Goal: Contribute content

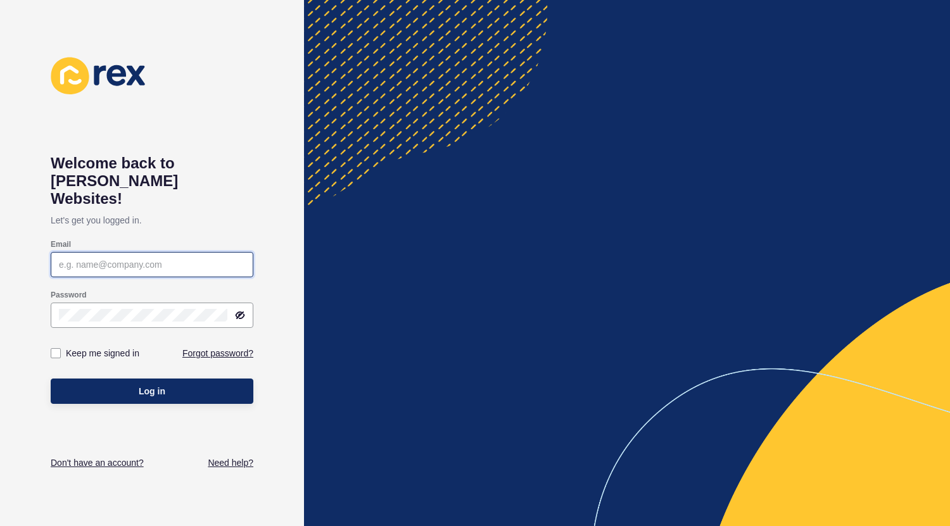
click at [124, 258] on input "Email" at bounding box center [152, 264] width 186 height 13
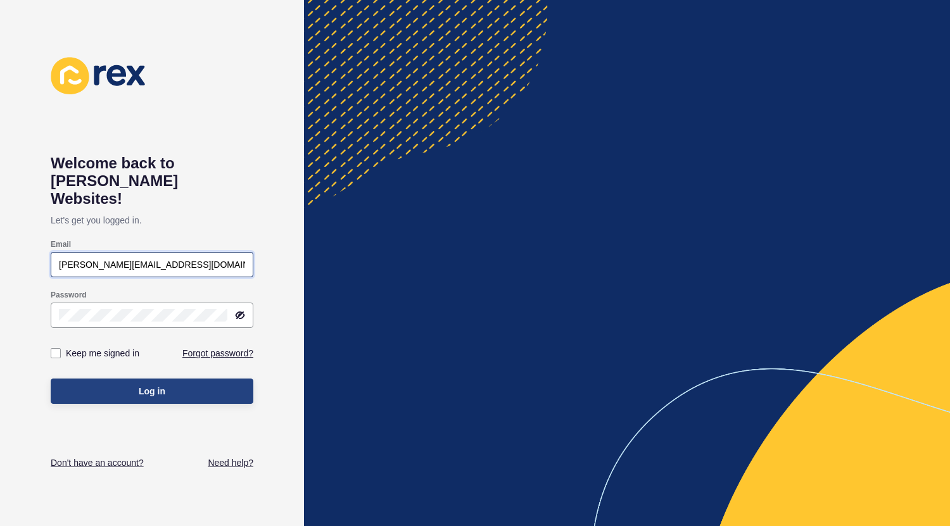
type input "[PERSON_NAME][EMAIL_ADDRESS][DOMAIN_NAME]"
click at [125, 379] on button "Log in" at bounding box center [152, 391] width 203 height 25
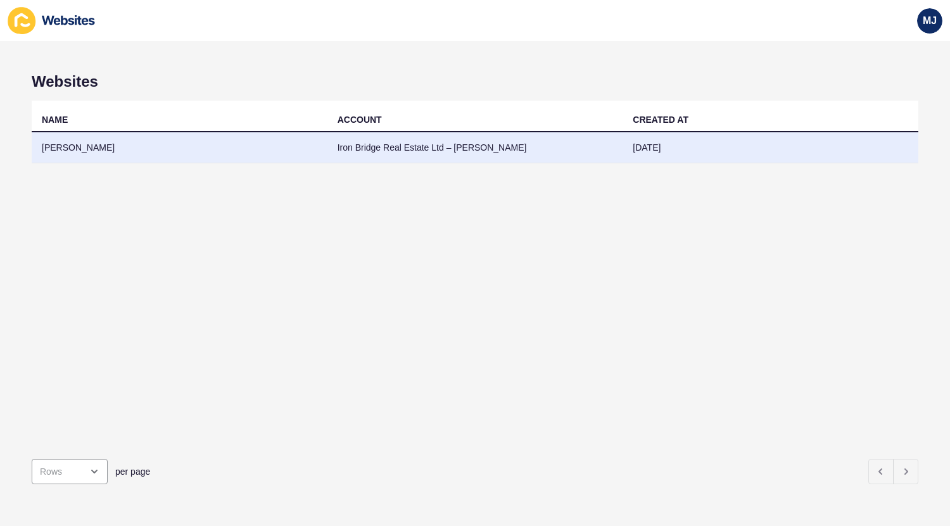
click at [366, 144] on td "Iron Bridge Real Estate Ltd – [PERSON_NAME]" at bounding box center [475, 147] width 296 height 31
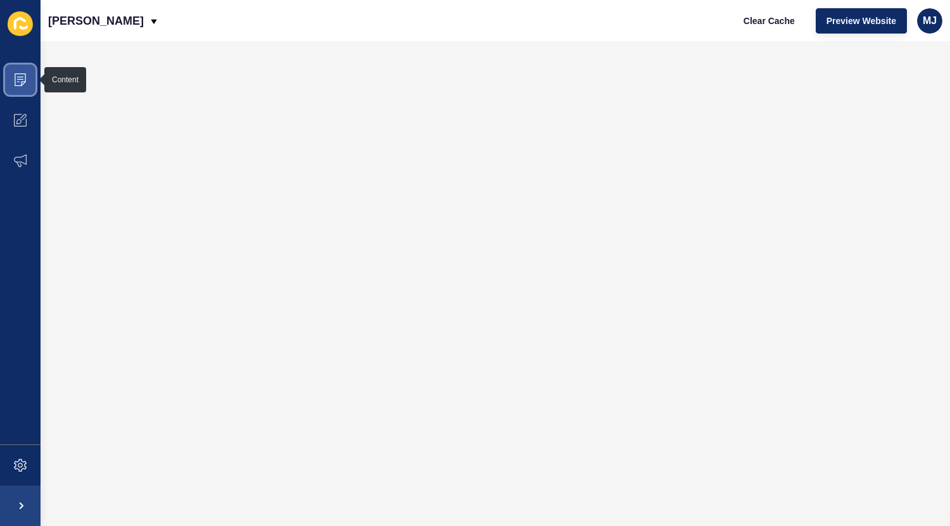
click at [20, 82] on icon at bounding box center [20, 79] width 13 height 13
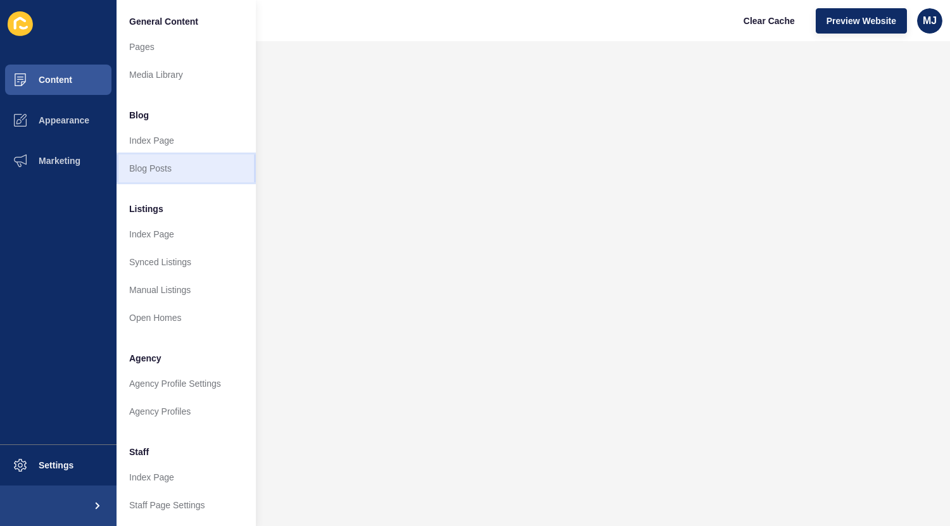
click at [145, 165] on link "Blog Posts" at bounding box center [185, 168] width 139 height 28
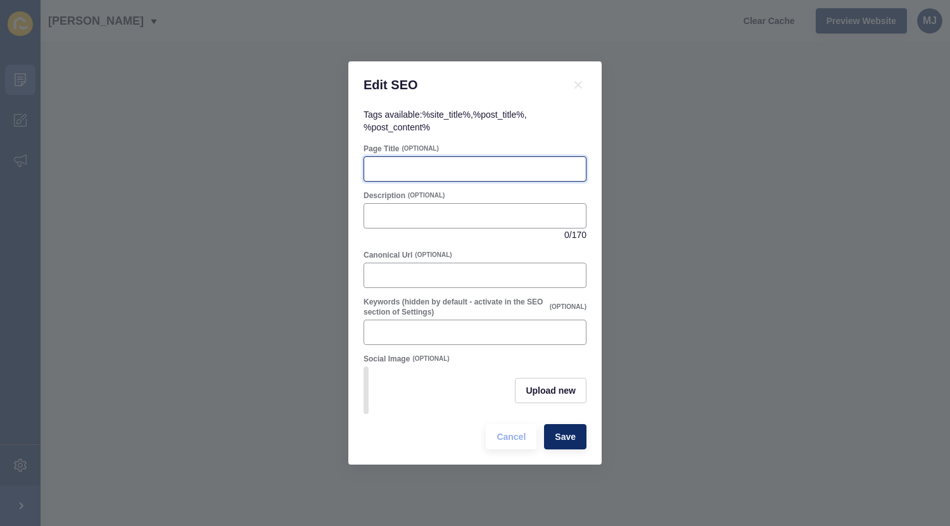
click at [490, 164] on input "Page Title" at bounding box center [475, 169] width 206 height 13
click at [433, 172] on div at bounding box center [474, 168] width 223 height 25
paste input "Why Now is a Smart Time to Get on the Property Ladder"
type input "Why Now is a Smart Time to Get on the Property Ladder"
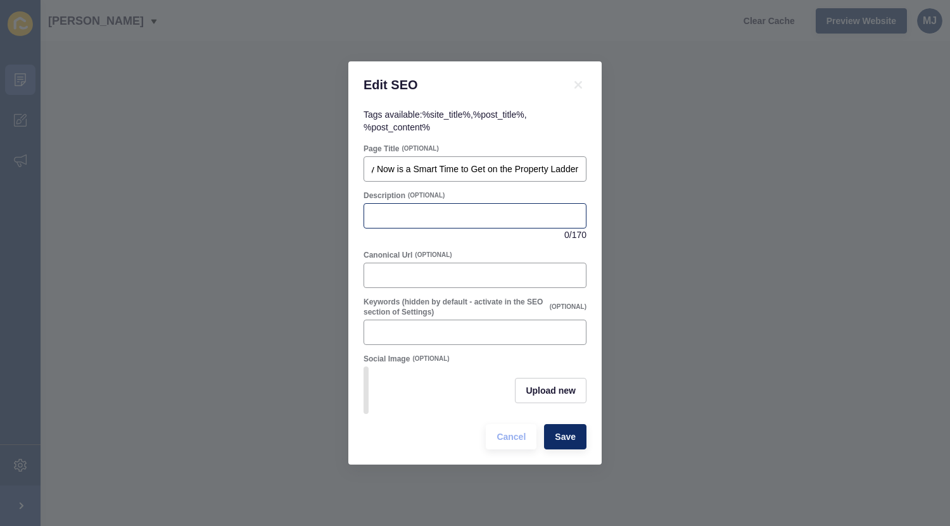
click at [477, 219] on div at bounding box center [474, 215] width 223 height 25
click at [483, 331] on input "Keywords (hidden by default - activate in the SEO section of Settings)" at bounding box center [475, 332] width 206 height 13
type input "f"
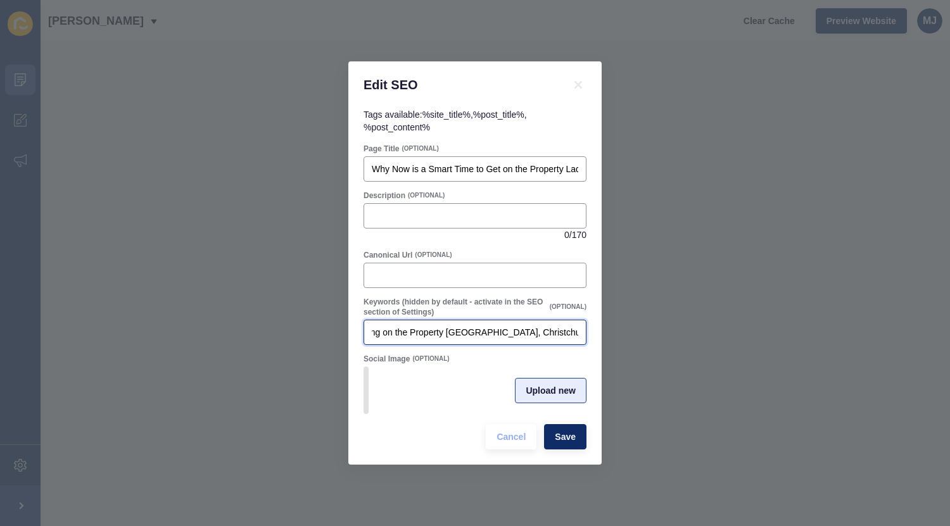
type input "Iron Bridge Real Estate, First Home Buyers, Getting on the Property [GEOGRAPHIC…"
click at [556, 396] on span "Upload new" at bounding box center [550, 390] width 50 height 13
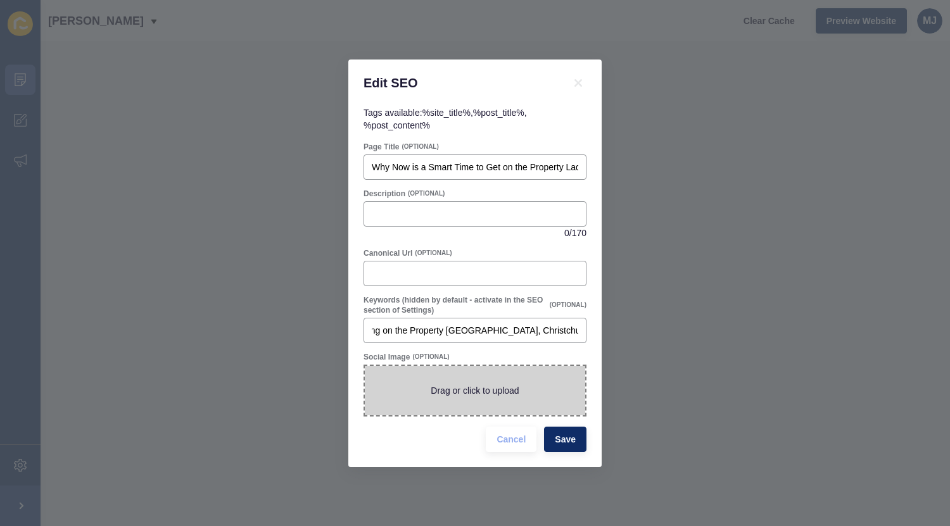
scroll to position [0, 0]
click at [503, 384] on span at bounding box center [475, 390] width 220 height 49
click at [365, 366] on input "Drag or click to upload" at bounding box center [365, 366] width 0 height 0
type input "C:\fakepath\Getting on the Property Ladder Blog Image.png"
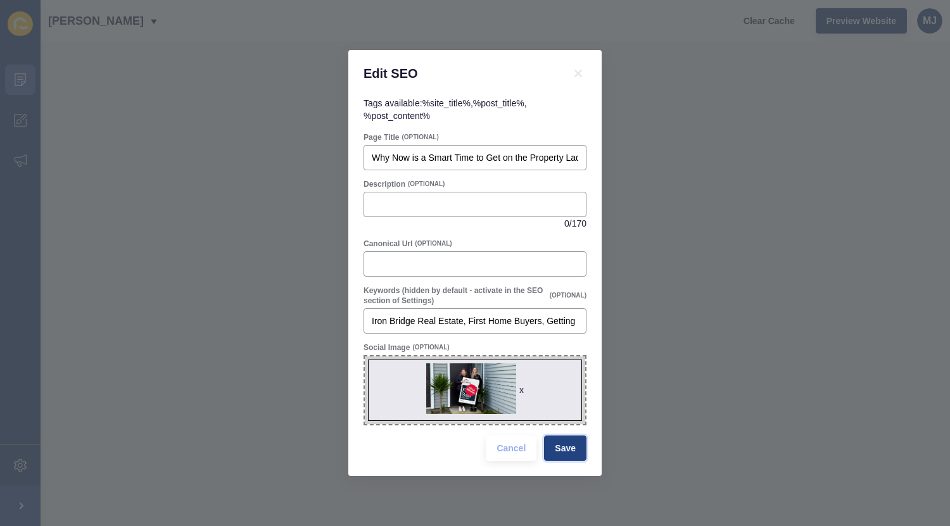
click at [565, 447] on span "Save" at bounding box center [565, 448] width 21 height 13
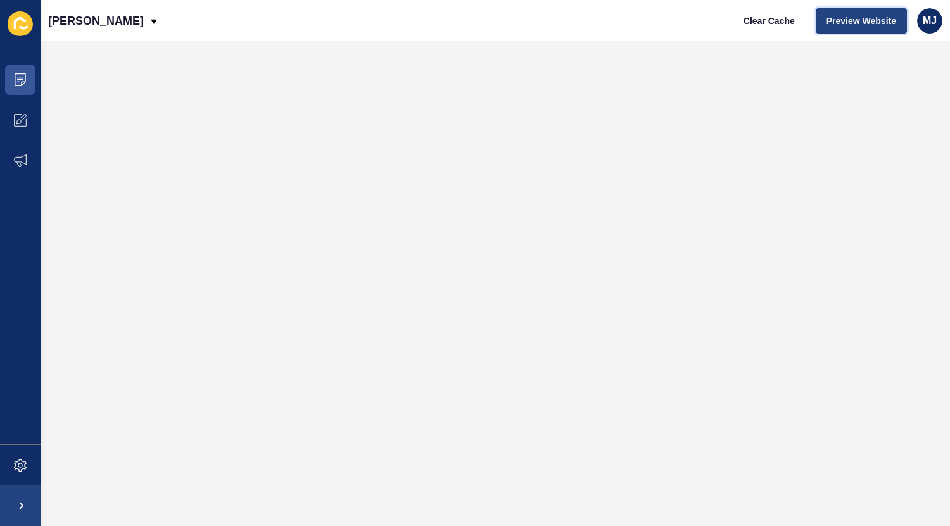
click at [845, 20] on span "Preview Website" at bounding box center [861, 21] width 70 height 13
click at [22, 120] on icon at bounding box center [20, 120] width 13 height 13
click at [17, 121] on icon at bounding box center [18, 121] width 5 height 5
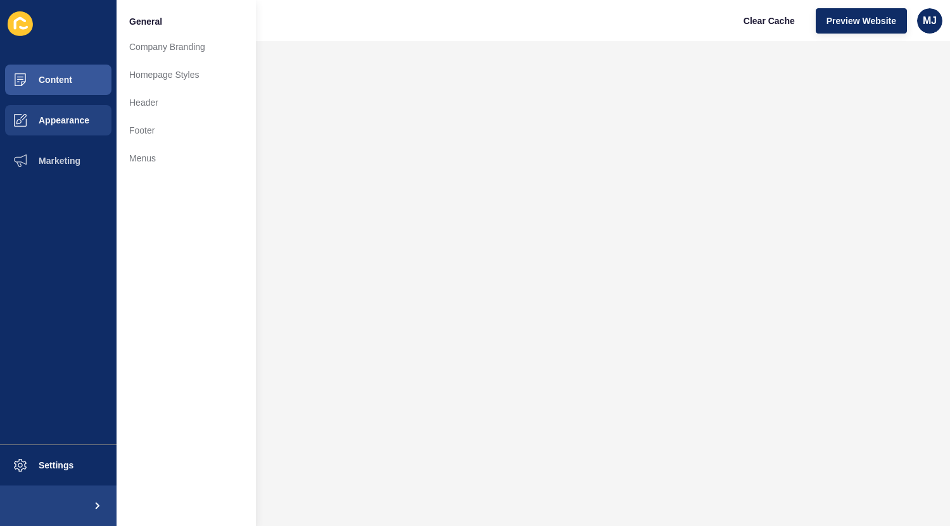
click at [496, 20] on div "[PERSON_NAME] Clear Cache Preview Website MJ" at bounding box center [495, 20] width 909 height 41
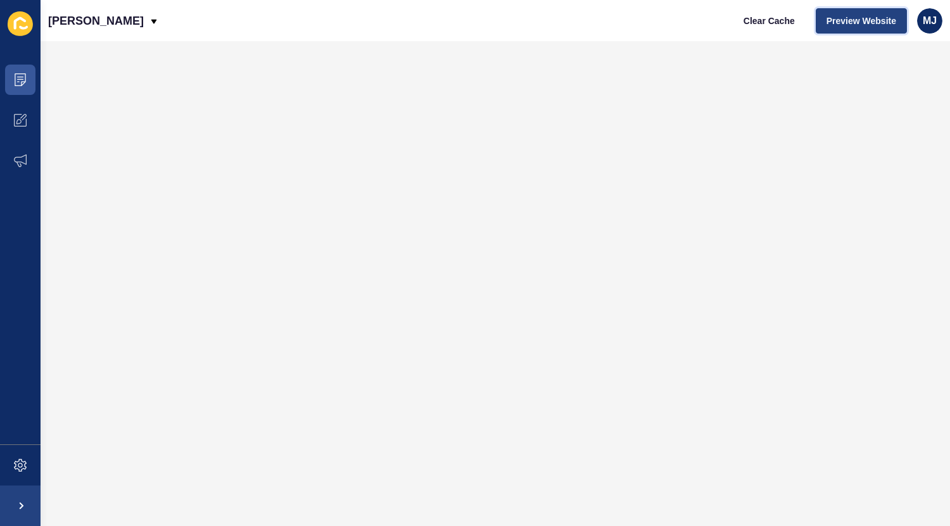
click at [831, 16] on span "Preview Website" at bounding box center [861, 21] width 70 height 13
click at [758, 24] on span "Clear Cache" at bounding box center [768, 21] width 51 height 13
click at [765, 18] on span "Clear Cache" at bounding box center [768, 21] width 51 height 13
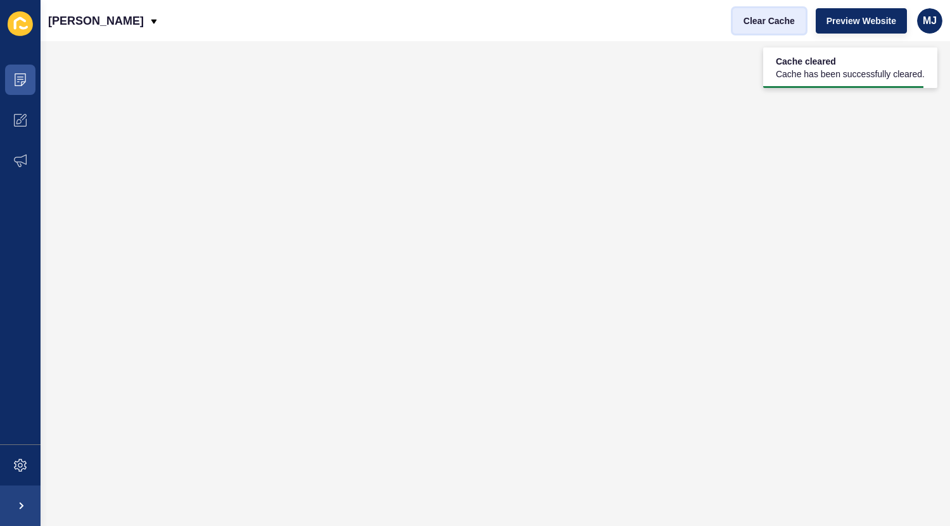
click at [765, 20] on span "Clear Cache" at bounding box center [768, 21] width 51 height 13
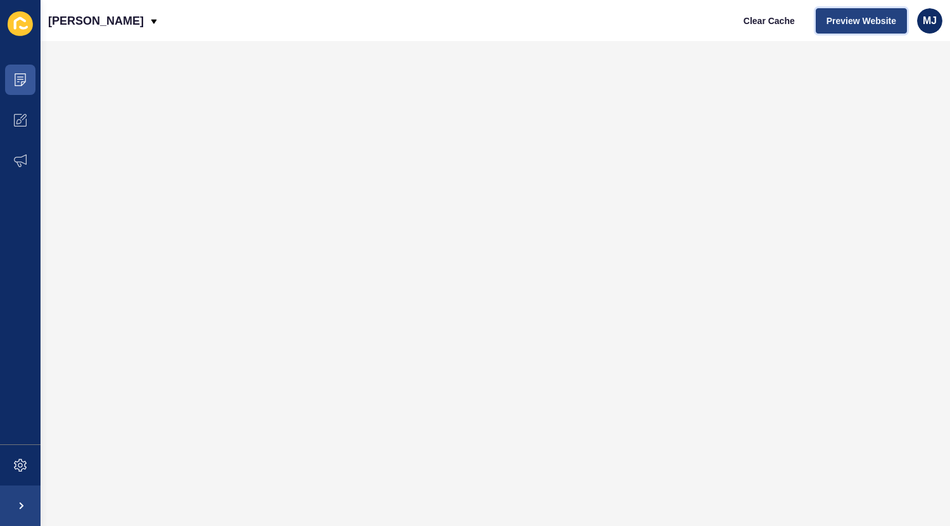
click at [888, 16] on span "Preview Website" at bounding box center [861, 21] width 70 height 13
click at [16, 125] on icon at bounding box center [20, 120] width 13 height 13
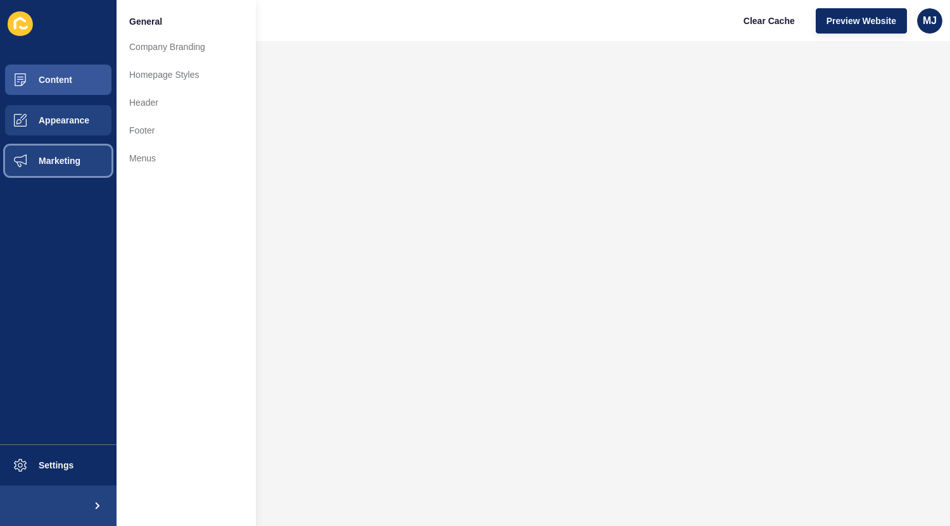
click at [41, 164] on span "Marketing" at bounding box center [39, 161] width 82 height 10
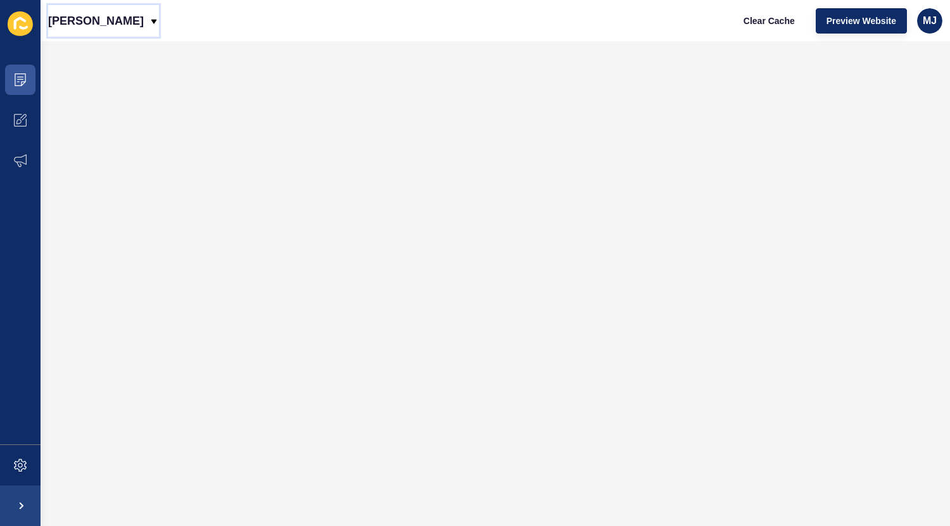
click at [149, 23] on icon at bounding box center [154, 21] width 10 height 10
click at [840, 22] on span "Preview Website" at bounding box center [861, 21] width 70 height 13
click at [23, 79] on icon at bounding box center [20, 79] width 13 height 13
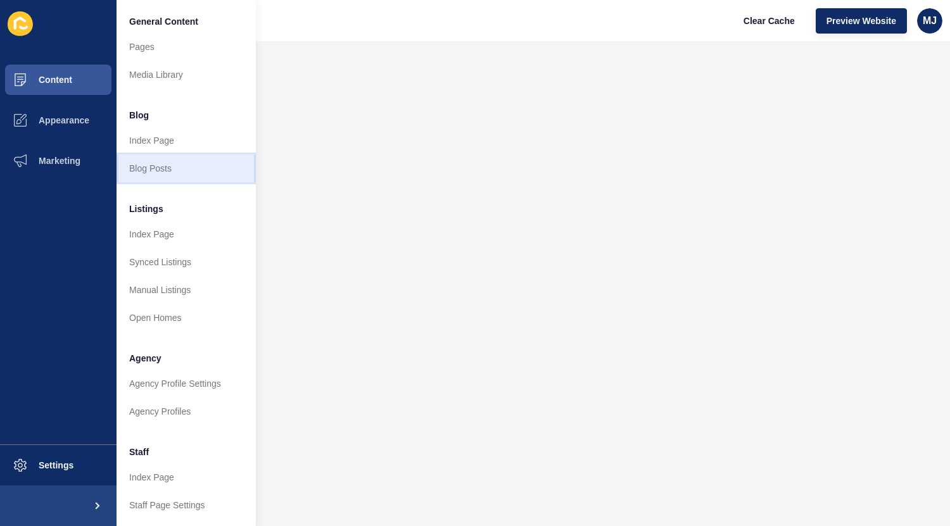
click at [151, 167] on link "Blog Posts" at bounding box center [185, 168] width 139 height 28
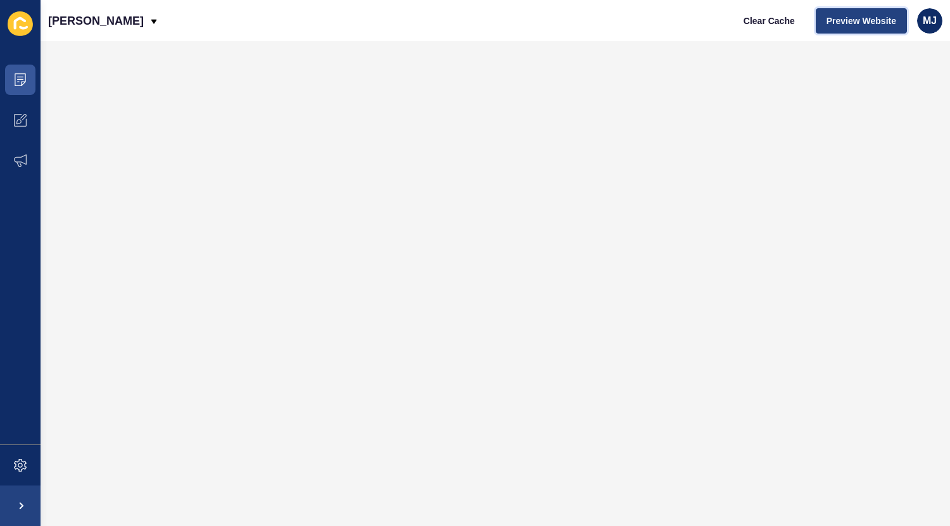
click at [876, 15] on span "Preview Website" at bounding box center [861, 21] width 70 height 13
click at [28, 83] on span at bounding box center [20, 80] width 41 height 41
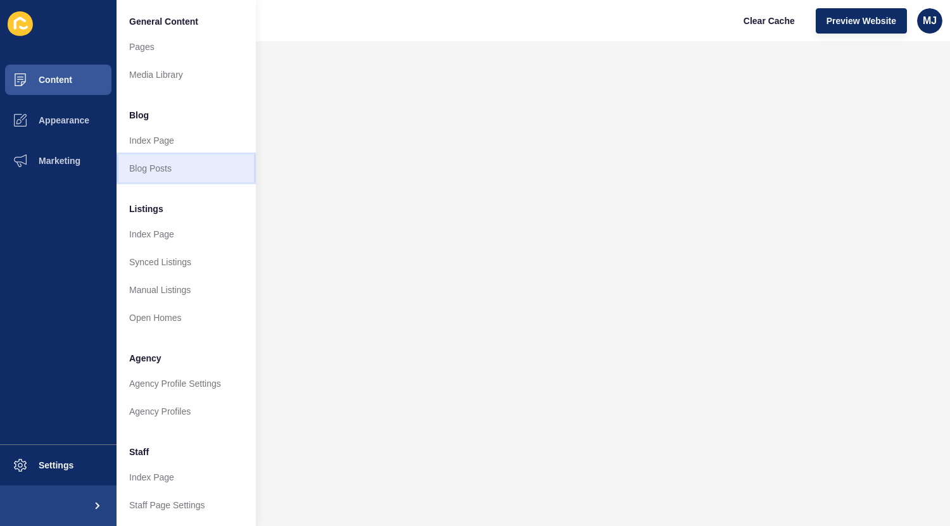
click at [158, 169] on link "Blog Posts" at bounding box center [185, 168] width 139 height 28
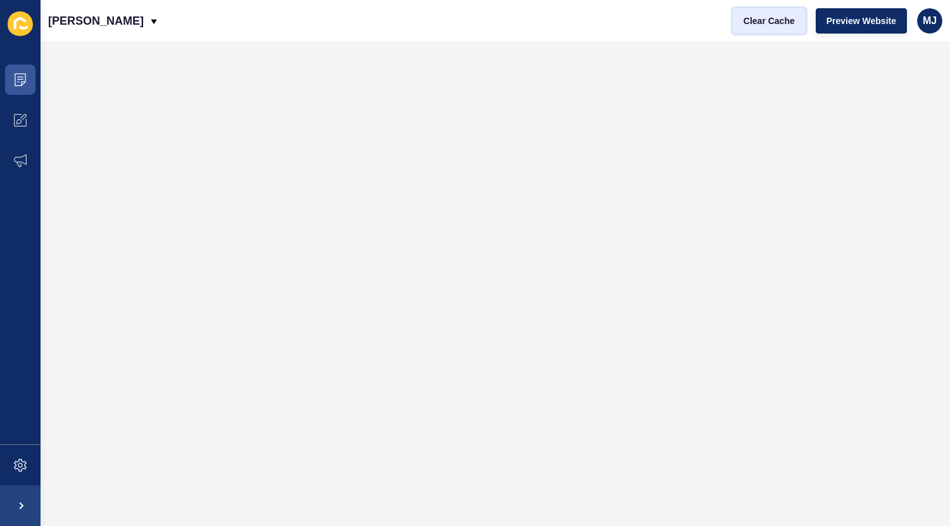
click at [772, 26] on span "Clear Cache" at bounding box center [768, 21] width 51 height 13
